Goal: Navigation & Orientation: Find specific page/section

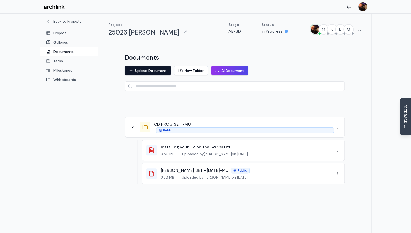
click at [32, 127] on main "Back to Projects Project Galleries Documents Tasks Milestones Whiteboards Proje…" at bounding box center [205, 130] width 411 height 233
click at [306, 197] on div at bounding box center [235, 196] width 220 height 16
click at [194, 155] on span "Uploaded by Meranda Bean on 8/14/2025" at bounding box center [215, 153] width 66 height 5
click at [160, 150] on div "Installing your TV on the Swivel Lift 3.59 MB • Uploaded by Meranda Bean on 8/1…" at bounding box center [240, 150] width 188 height 12
click at [138, 156] on div "Installing your TV on the Swivel Lift 3.59 MB • Uploaded by Meranda Bean on 8/1…" at bounding box center [240, 161] width 207 height 45
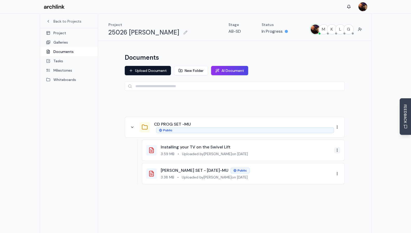
click at [339, 150] on html "Back to Projects Project Galleries Documents Tasks Milestones Whiteboards Proje…" at bounding box center [205, 130] width 411 height 260
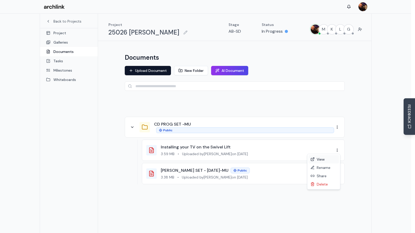
click at [322, 160] on link "View" at bounding box center [323, 159] width 31 height 8
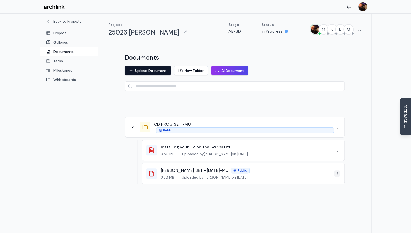
click at [339, 172] on html "Back to Projects Project Galleries Documents Tasks Milestones Whiteboards Proje…" at bounding box center [205, 130] width 411 height 260
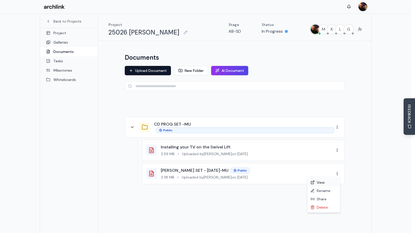
click at [321, 183] on link "View" at bounding box center [323, 182] width 31 height 8
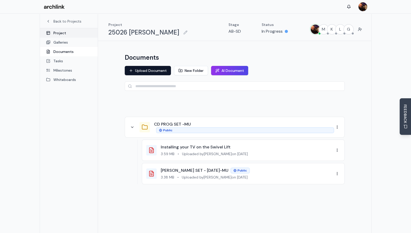
click at [67, 34] on link "Project" at bounding box center [69, 32] width 58 height 9
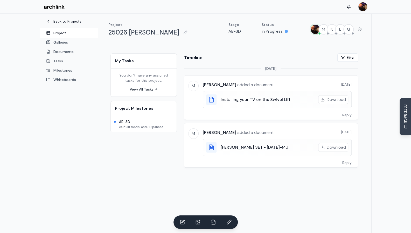
click at [68, 21] on link "Back to Projects" at bounding box center [68, 21] width 45 height 5
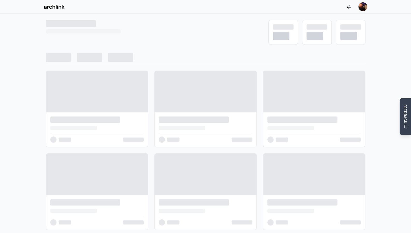
click at [204, 35] on div at bounding box center [154, 32] width 216 height 24
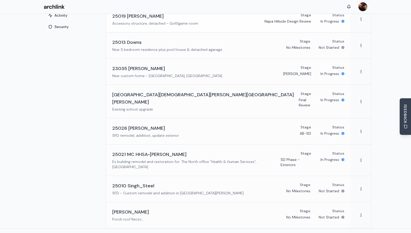
scroll to position [66, 0]
click at [95, 133] on nav "Projects Team Contacts Account Profile Activity Security" at bounding box center [73, 88] width 66 height 280
click at [94, 172] on nav "Projects Team Contacts Account Profile Activity Security" at bounding box center [73, 88] width 66 height 280
click at [95, 162] on nav "Projects Team Contacts Account Profile Activity Security" at bounding box center [73, 88] width 66 height 280
click at [95, 151] on nav "Projects Team Contacts Account Profile Activity Security" at bounding box center [73, 88] width 66 height 280
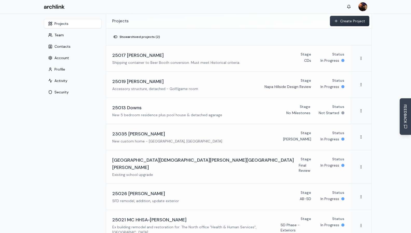
scroll to position [0, 0]
click at [34, 86] on main "Settings Toggle sidebar Projects Team Contacts Account Profile Activity Securit…" at bounding box center [205, 154] width 411 height 280
click at [118, 37] on button "Show archived projects ( 2 )" at bounding box center [136, 37] width 53 height 8
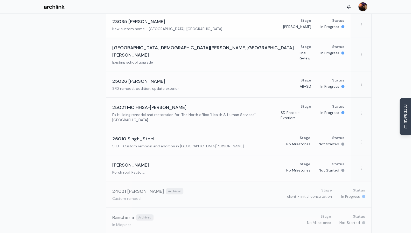
scroll to position [118, 0]
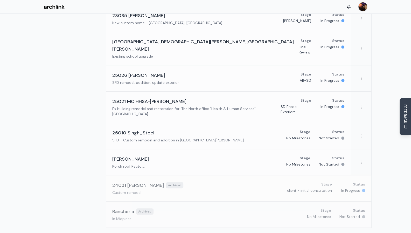
click at [141, 181] on h3 "24031 Sutherland" at bounding box center [138, 184] width 52 height 7
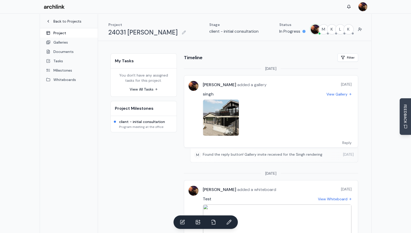
click at [71, 22] on link "Back to Projects" at bounding box center [68, 21] width 45 height 5
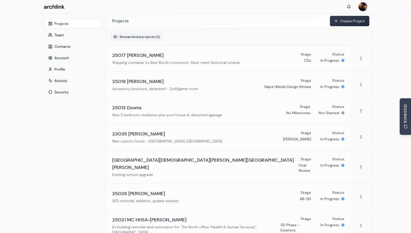
click at [130, 37] on button "Show archived projects ( 2 )" at bounding box center [136, 37] width 53 height 8
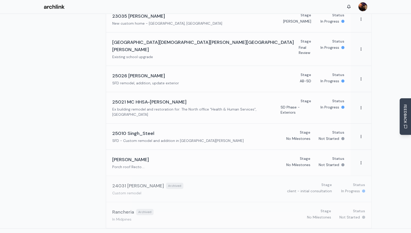
scroll to position [118, 0]
click at [229, 181] on div "24031 Sutherland Archived Custom remodel Stage client - initial consultation St…" at bounding box center [238, 187] width 253 height 13
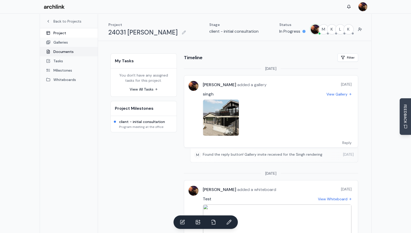
click at [67, 52] on link "Documents" at bounding box center [69, 51] width 58 height 9
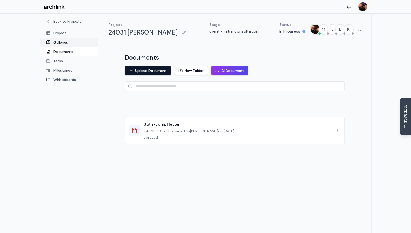
click at [58, 43] on link "Galleries" at bounding box center [69, 42] width 58 height 9
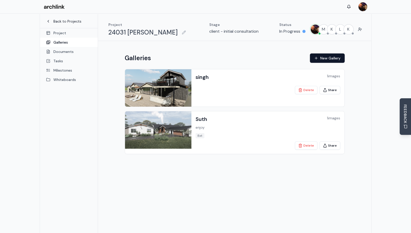
click at [50, 22] on icon at bounding box center [48, 21] width 4 height 4
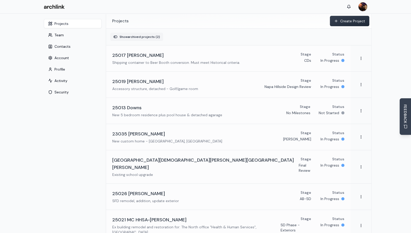
click at [131, 36] on button "Show archived projects ( 2 )" at bounding box center [136, 37] width 53 height 8
